Goal: Information Seeking & Learning: Learn about a topic

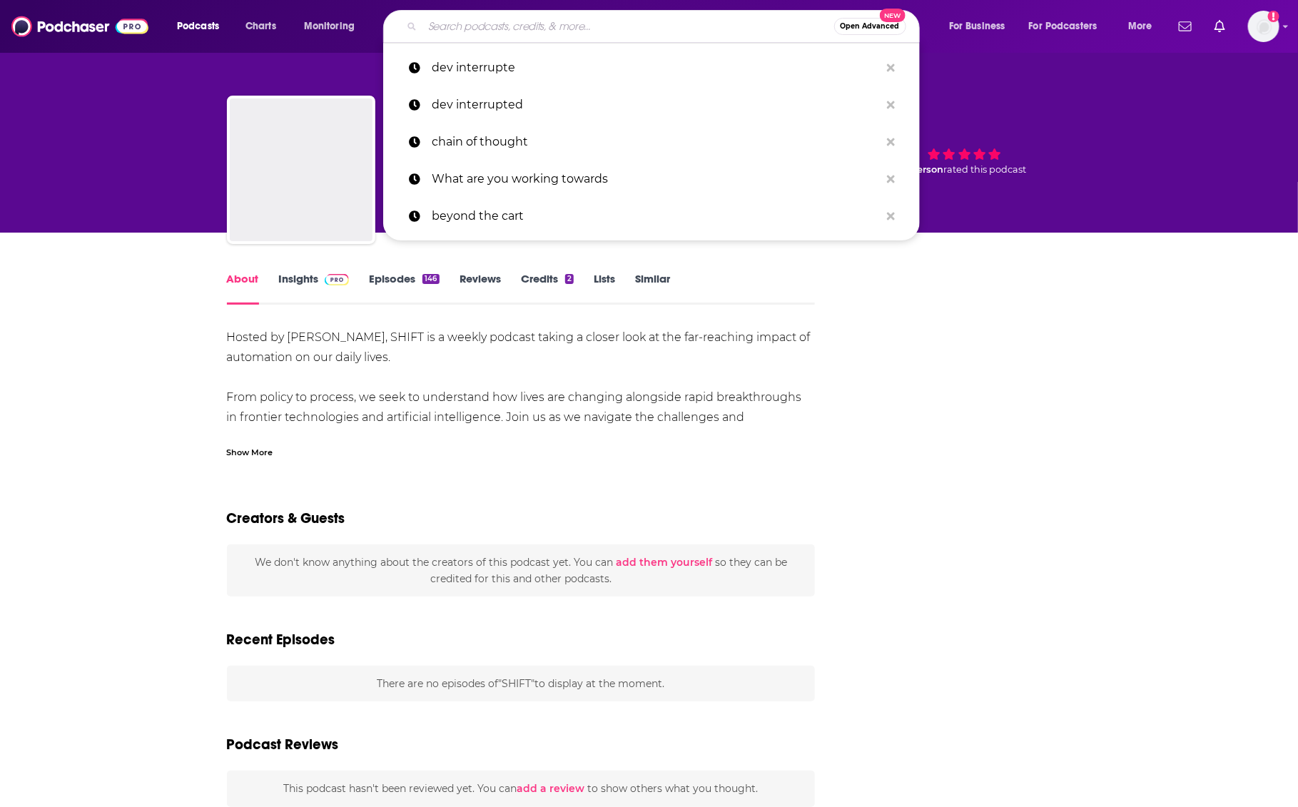
click at [444, 32] on input "Search podcasts, credits, & more..." at bounding box center [628, 26] width 412 height 23
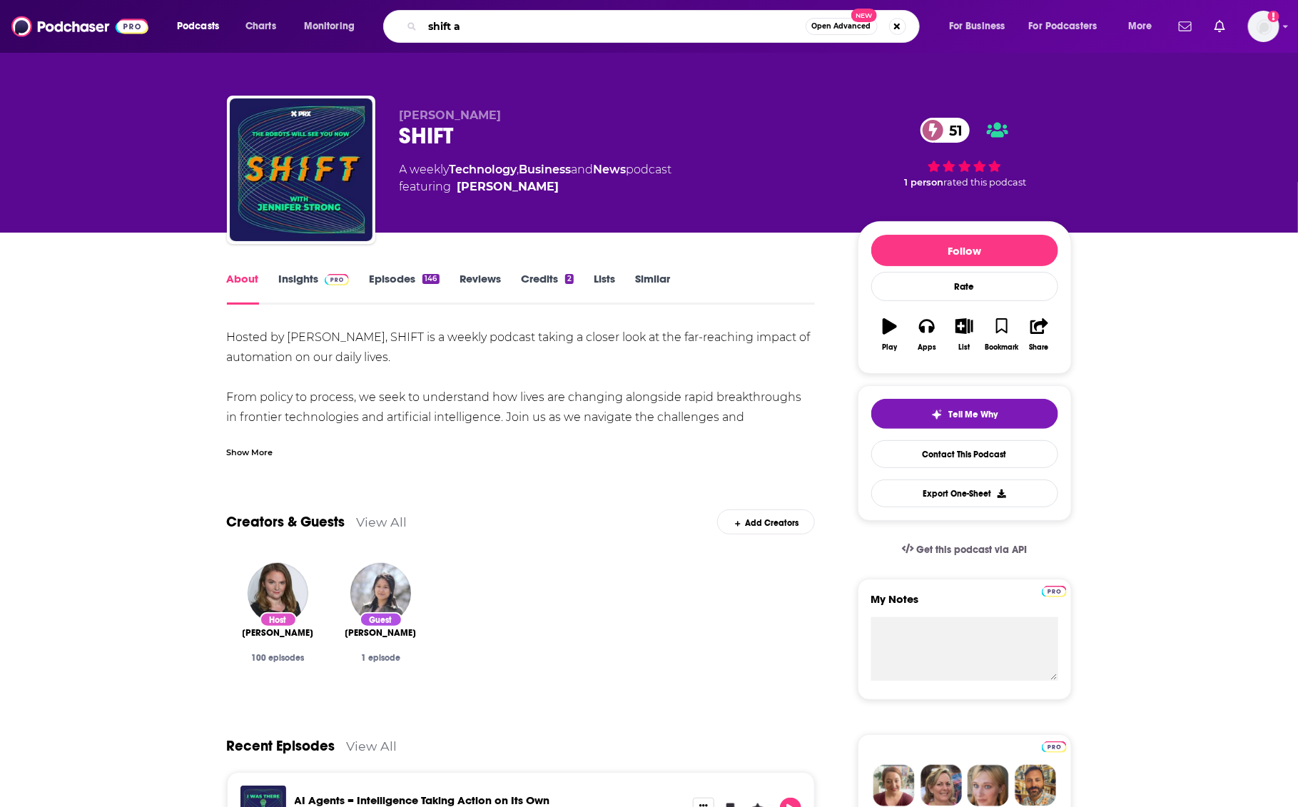
type input "shift ao"
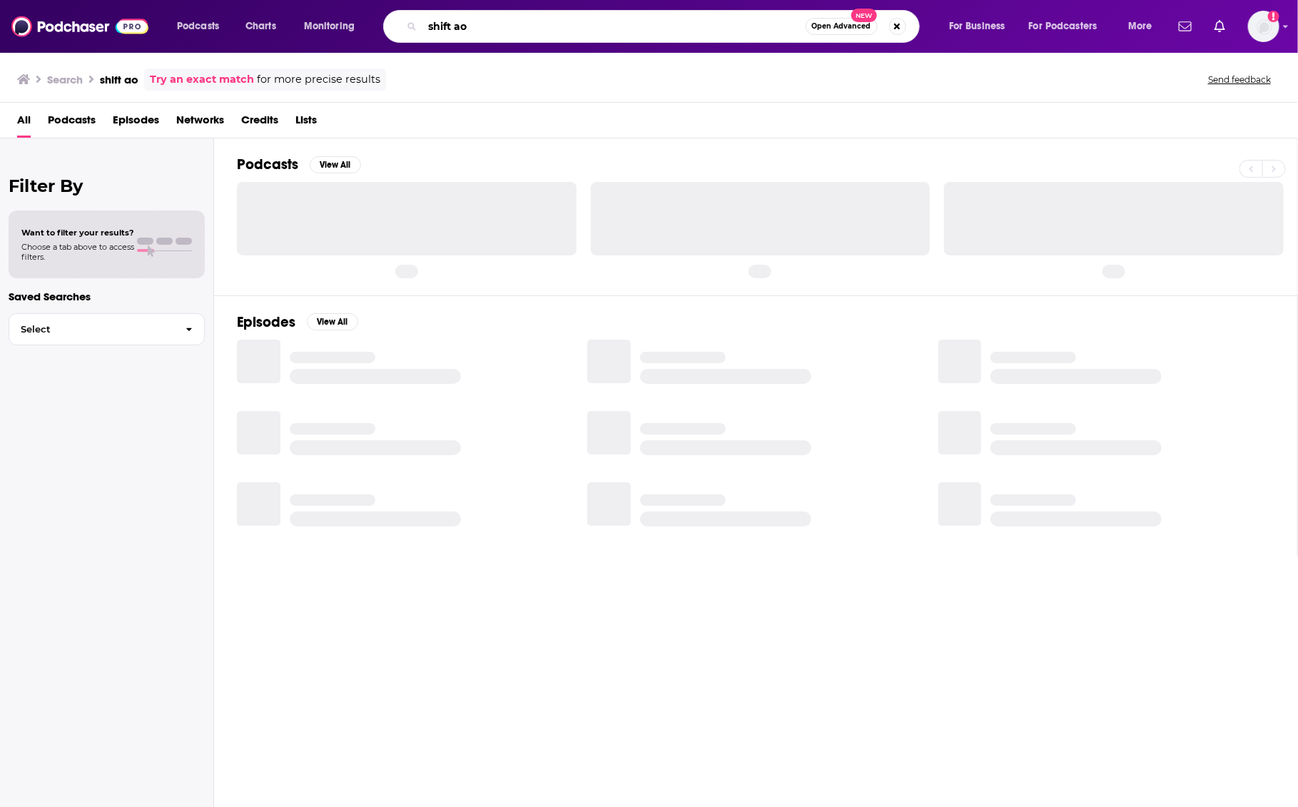
click at [516, 18] on input "shift ao" at bounding box center [613, 26] width 383 height 23
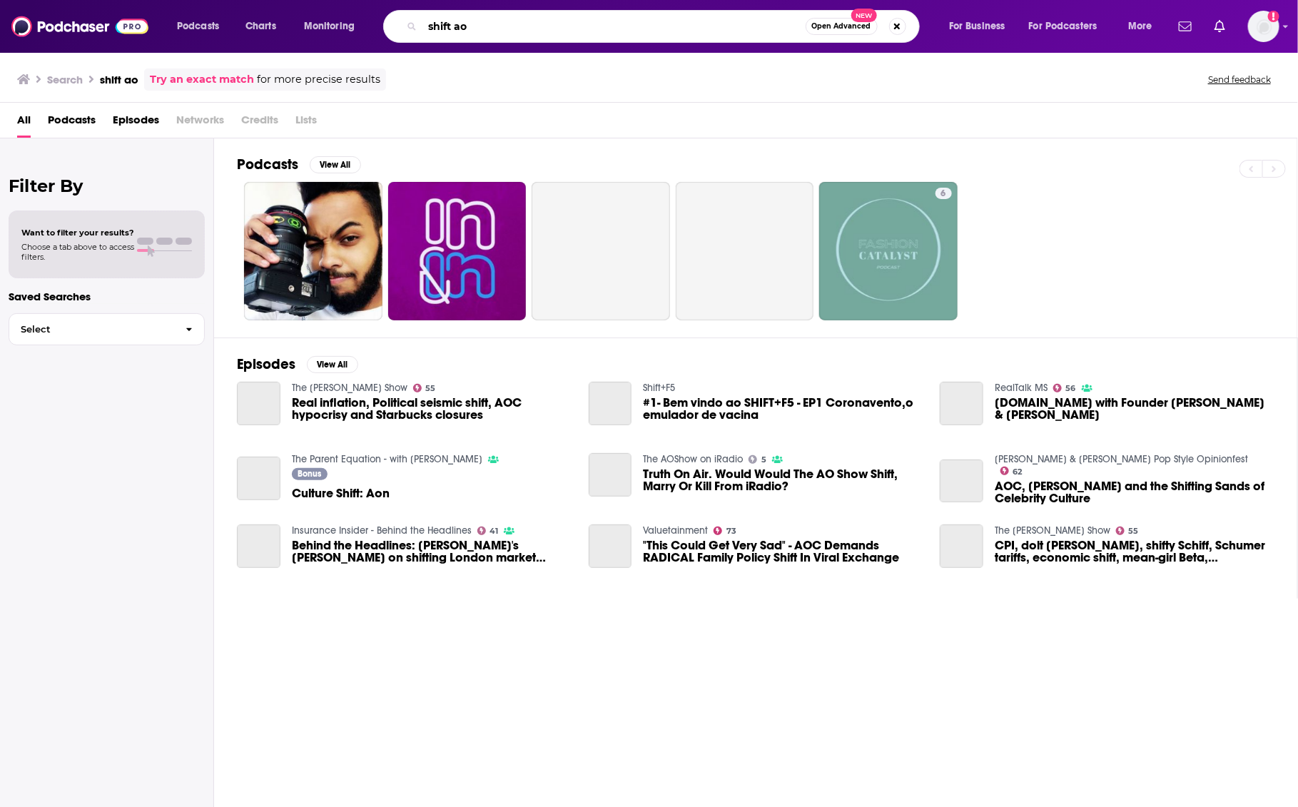
click at [516, 16] on input "shift ao" at bounding box center [613, 26] width 383 height 23
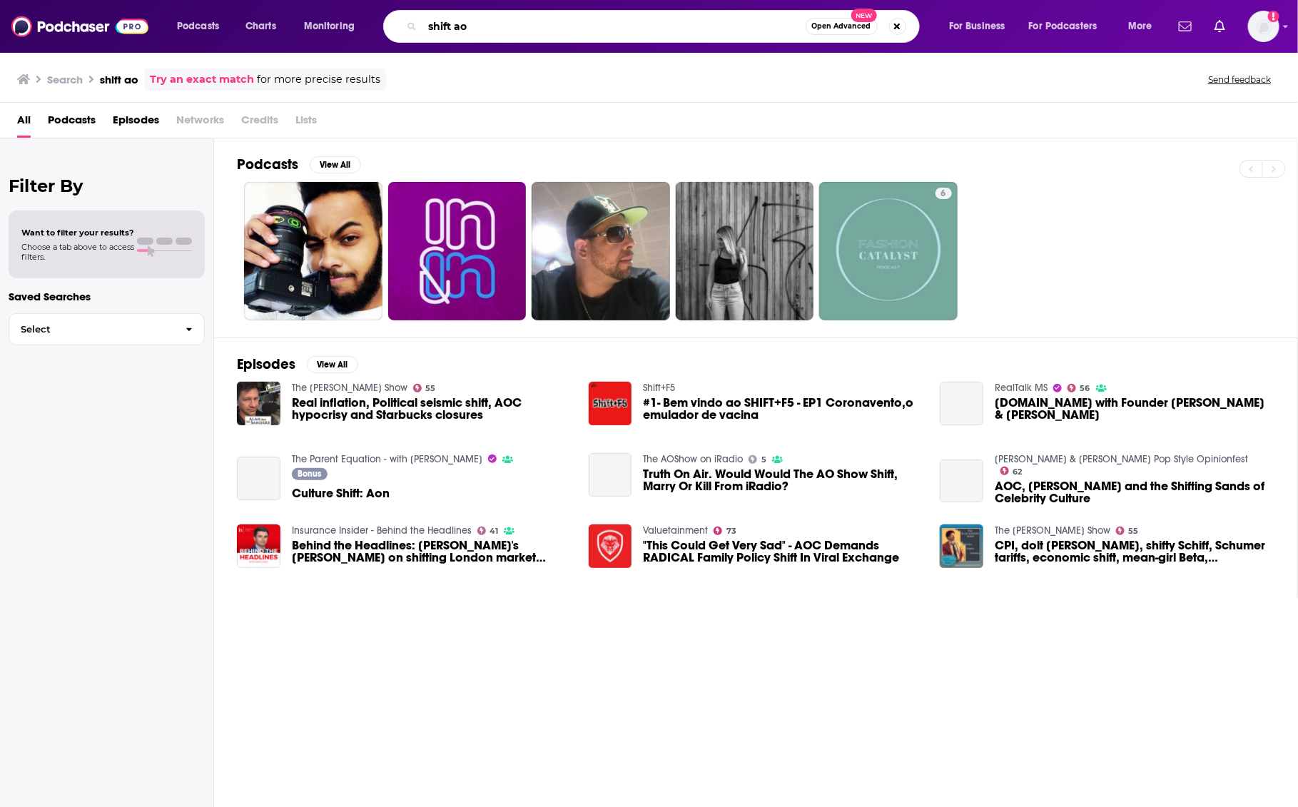
click at [516, 33] on input "shift ao" at bounding box center [613, 26] width 383 height 23
type input "shift ai"
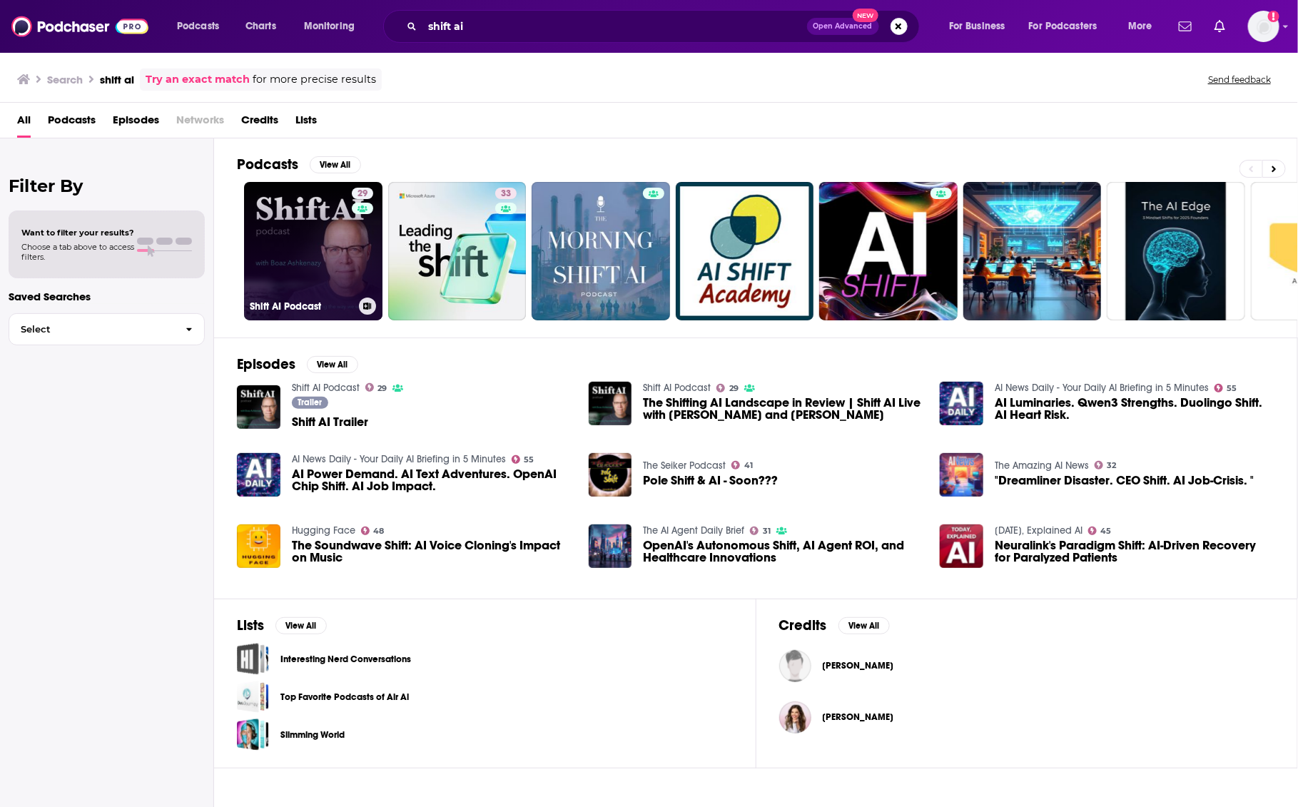
click at [299, 301] on h3 "Shift AI Podcast" at bounding box center [301, 306] width 103 height 12
